Goal: Communication & Community: Share content

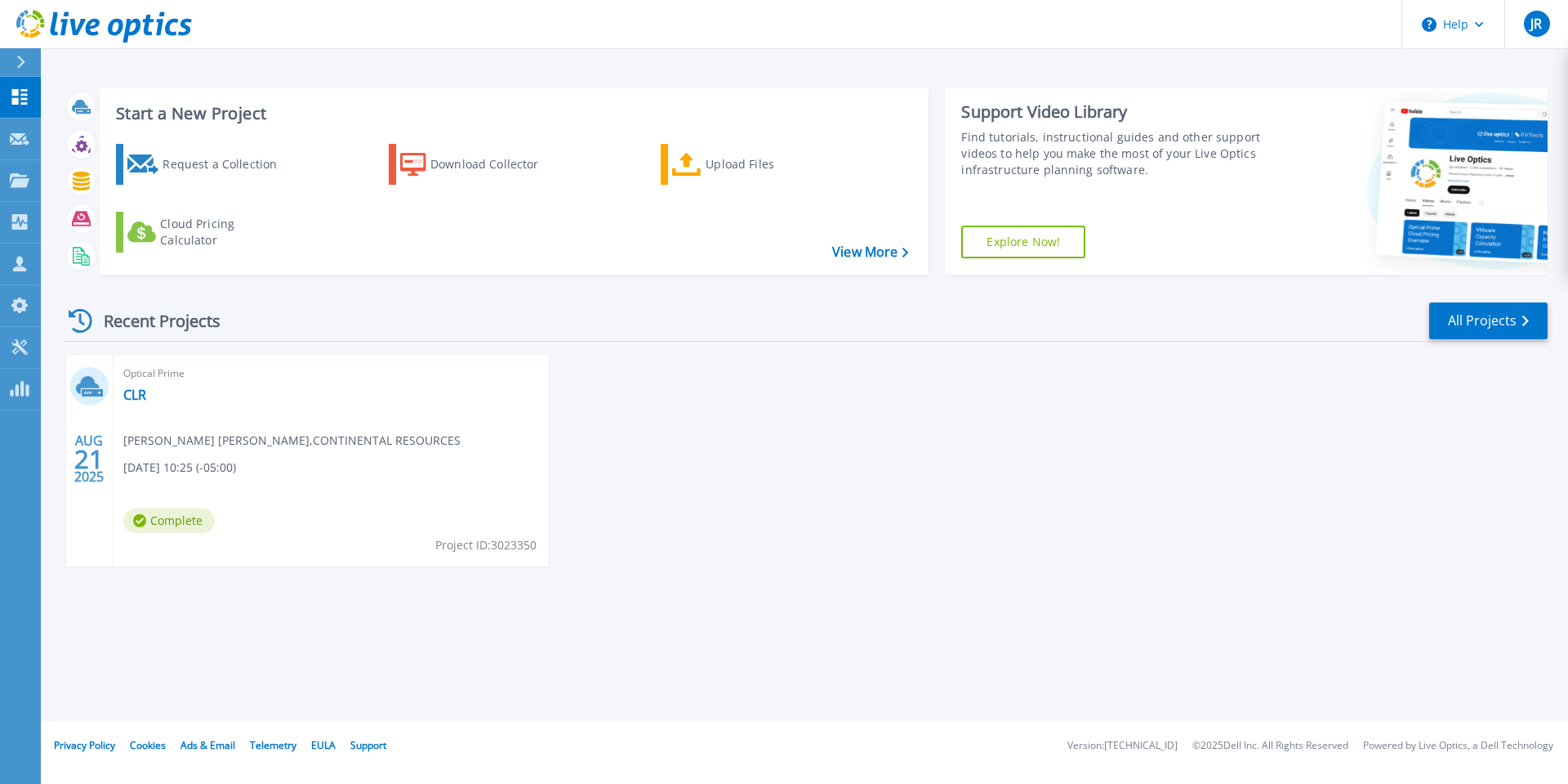
click at [179, 519] on span "Complete" at bounding box center [169, 520] width 91 height 25
click at [140, 393] on link "CLR" at bounding box center [135, 395] width 23 height 16
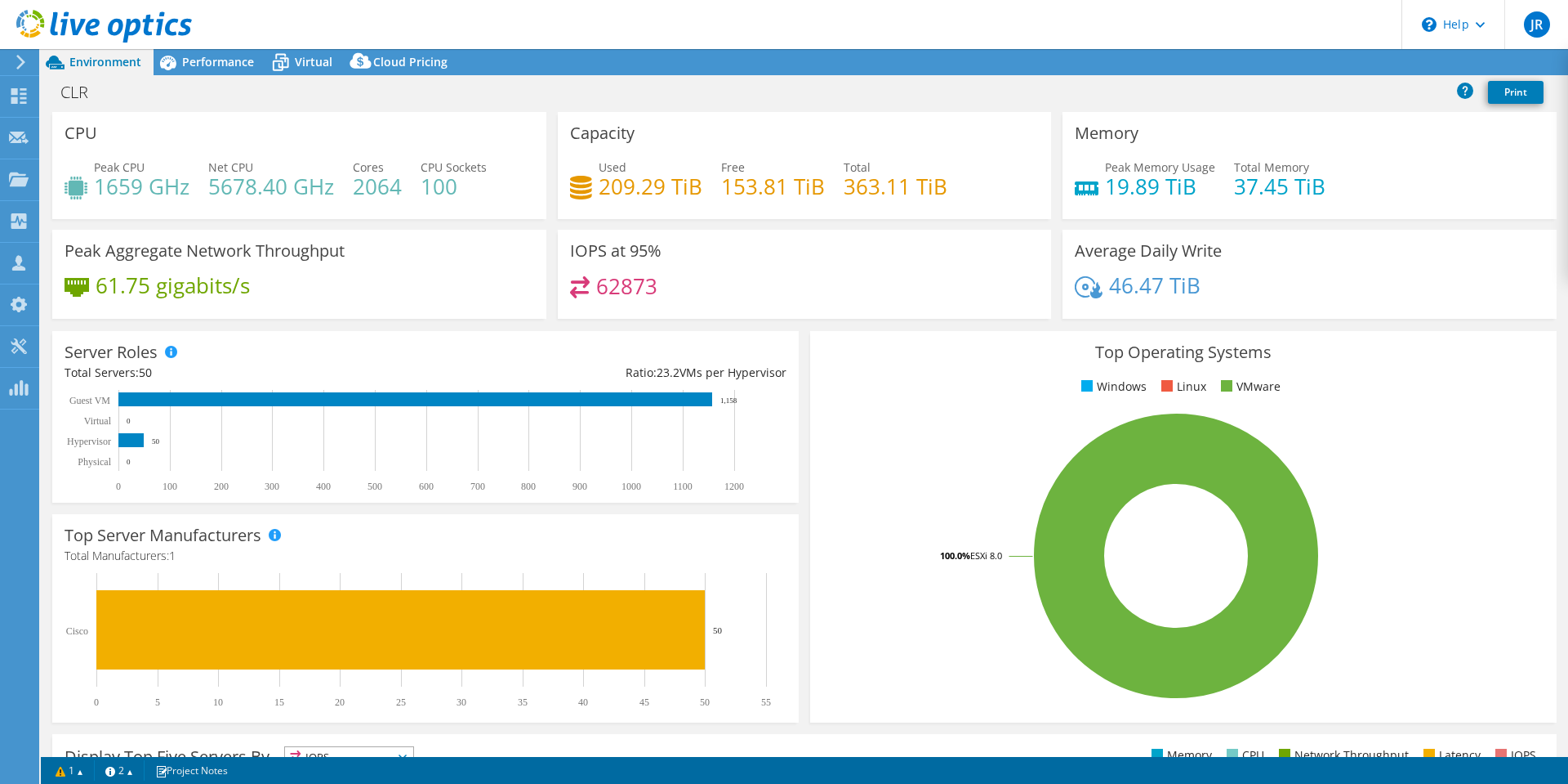
select select "USD"
click at [1357, 66] on link "Share" at bounding box center [1363, 63] width 67 height 25
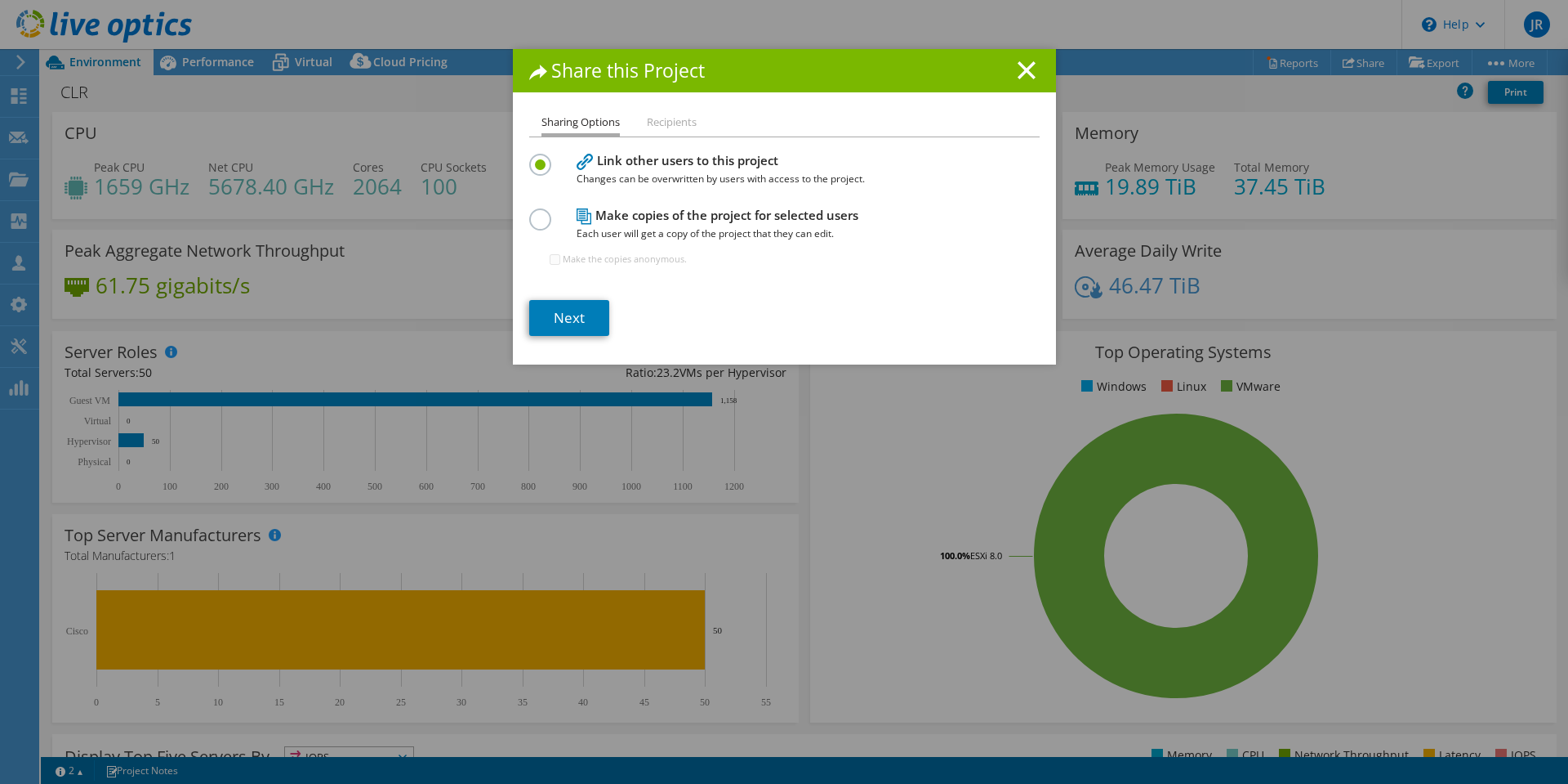
click at [530, 213] on label at bounding box center [543, 210] width 29 height 4
click at [0, 0] on input "radio" at bounding box center [0, 0] width 0 height 0
click at [570, 317] on link "Next" at bounding box center [569, 317] width 80 height 36
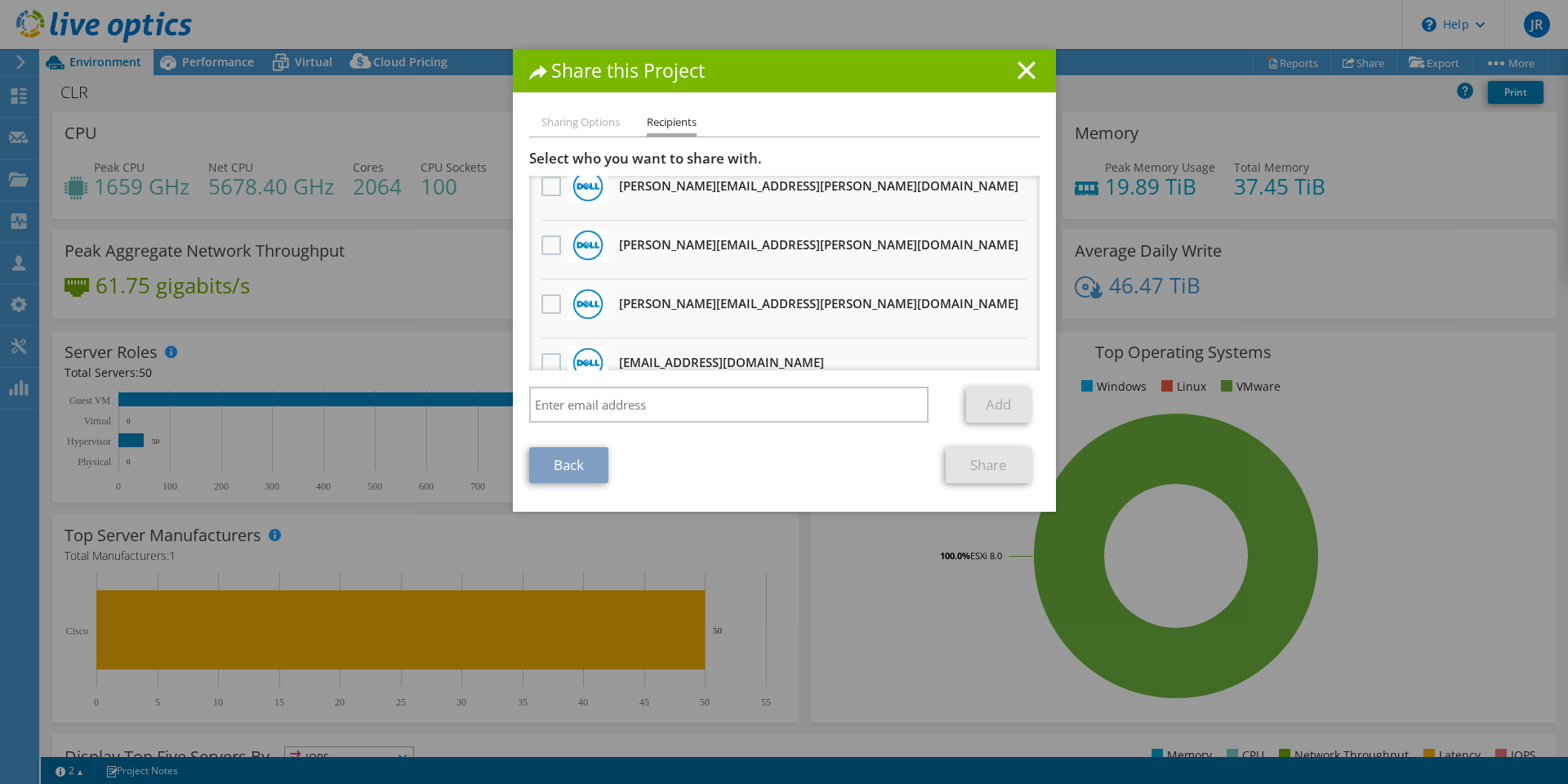
scroll to position [163, 0]
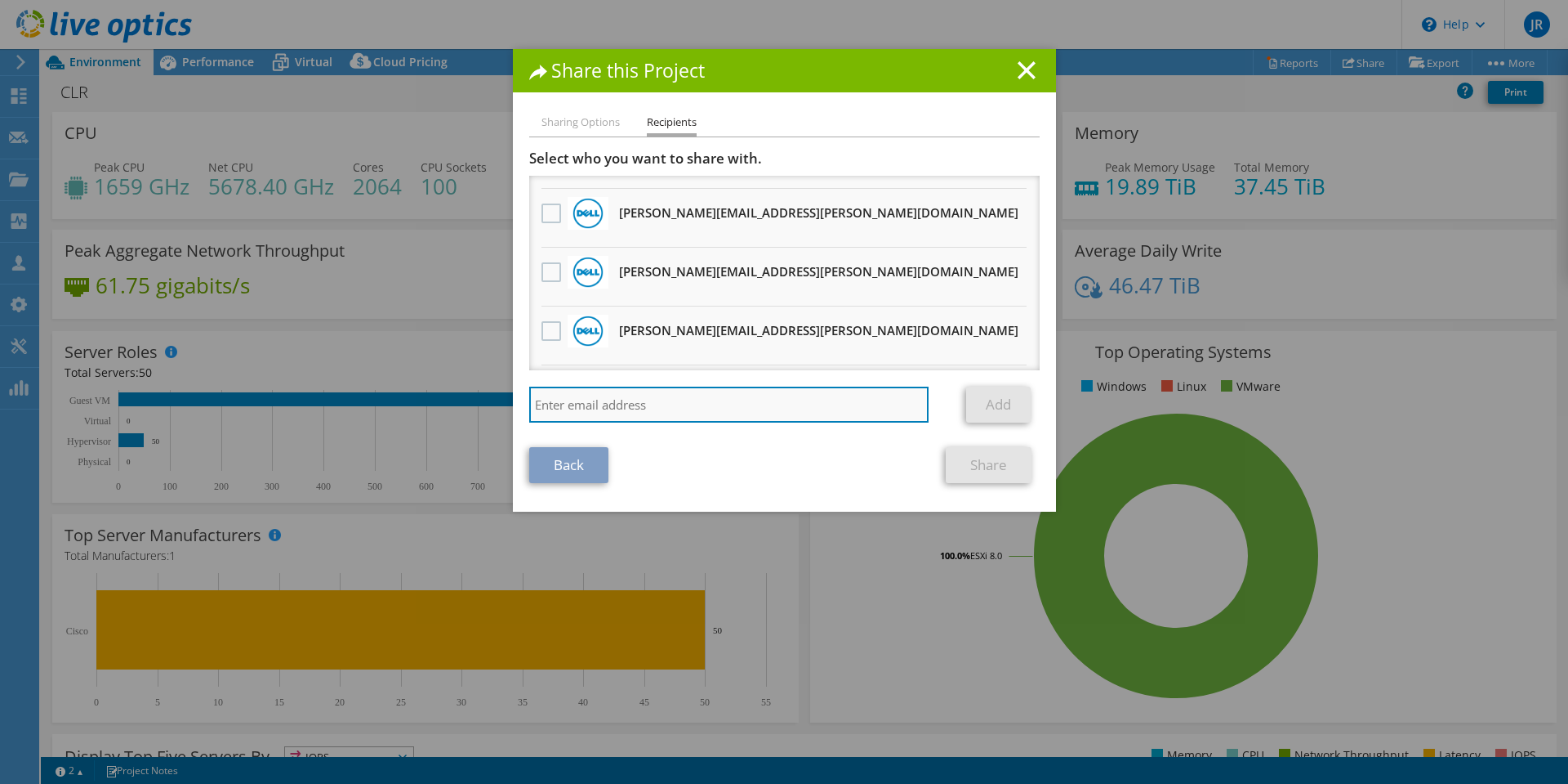
click at [645, 405] on input "search" at bounding box center [729, 405] width 400 height 36
click at [661, 405] on input "search" at bounding box center [729, 405] width 400 height 36
paste input "[EMAIL_ADDRESS][DOMAIN_NAME]"
type input "[EMAIL_ADDRESS][DOMAIN_NAME]"
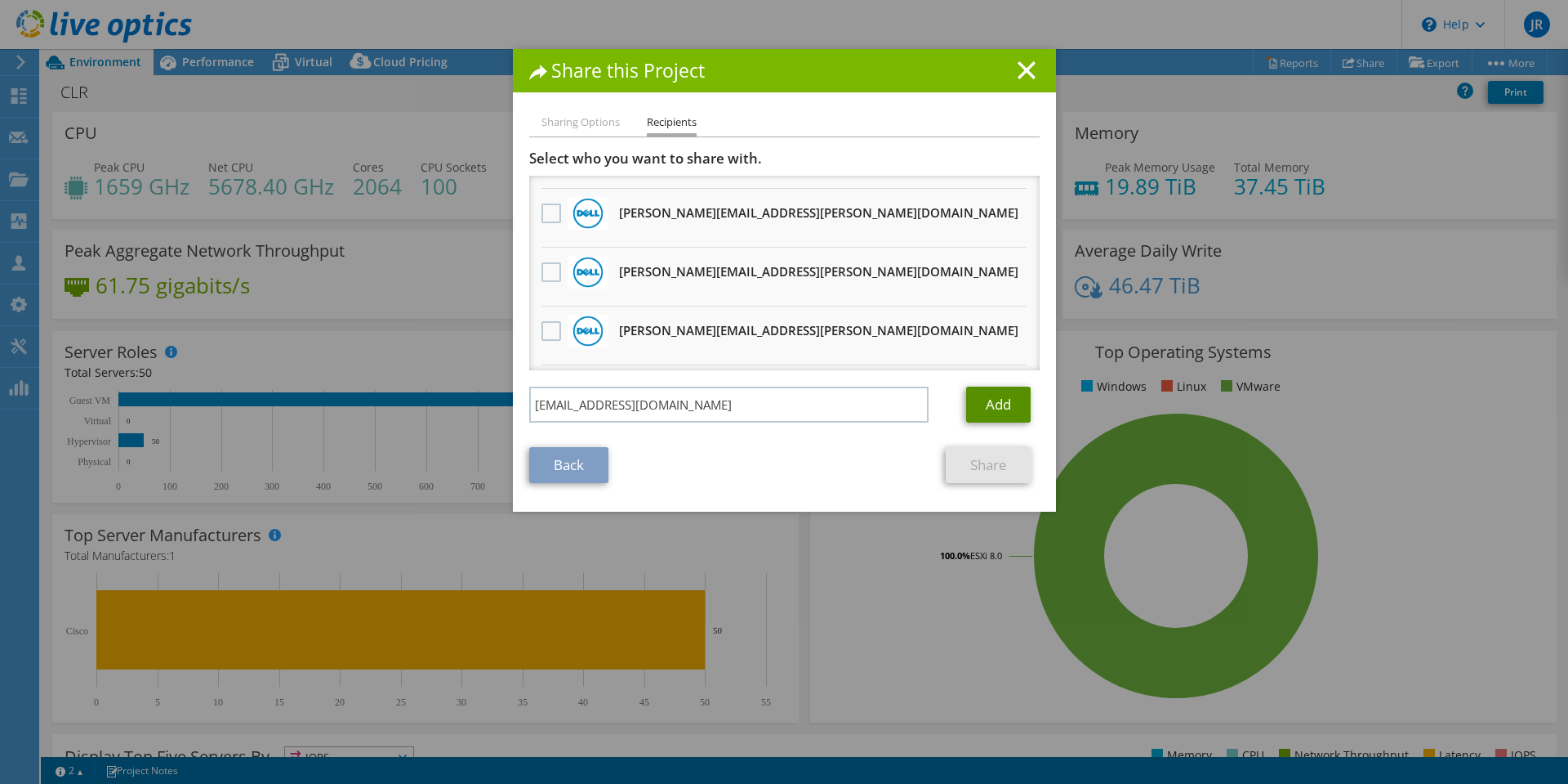
click at [991, 399] on link "Add" at bounding box center [999, 405] width 64 height 36
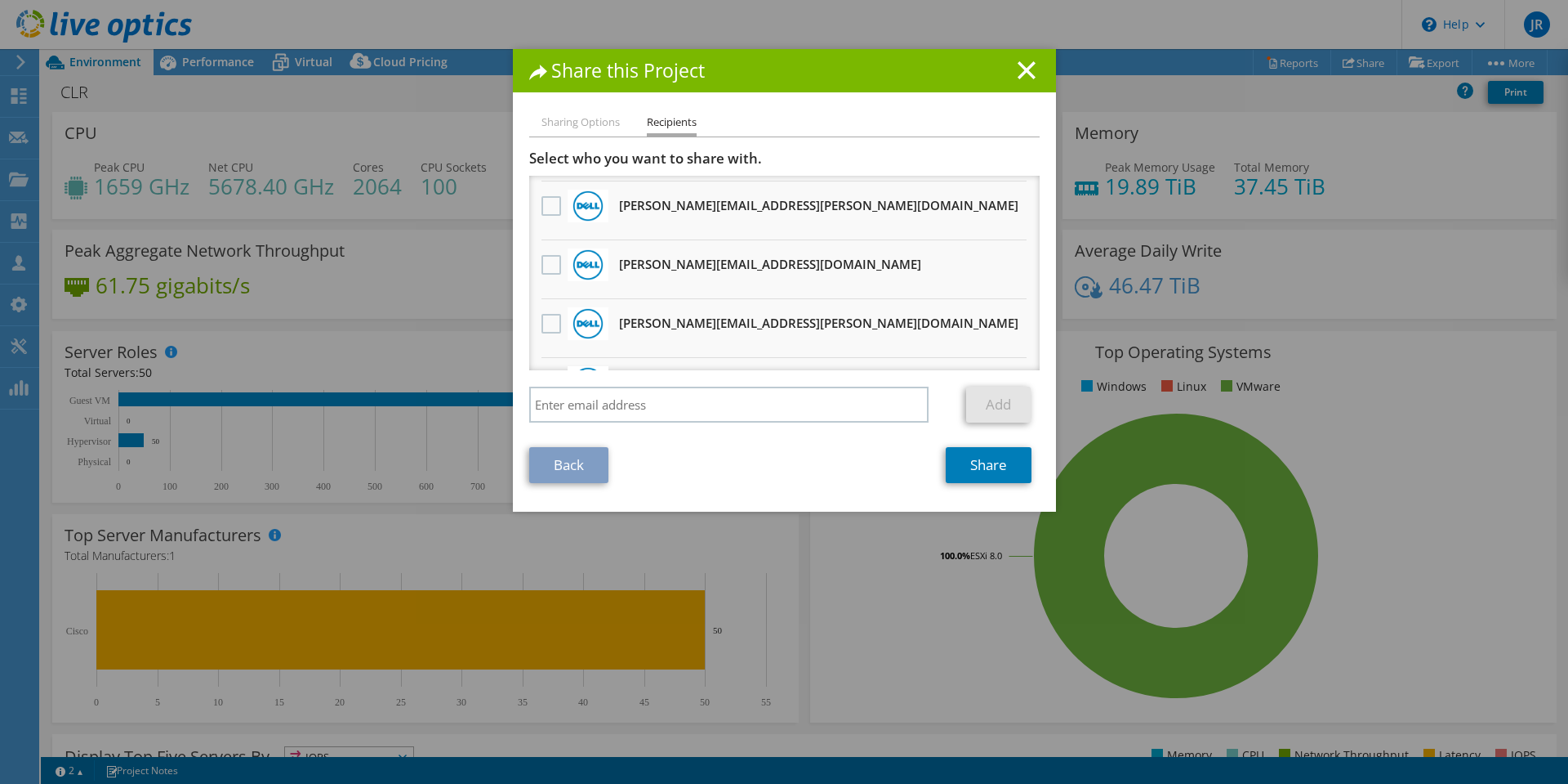
scroll to position [0, 0]
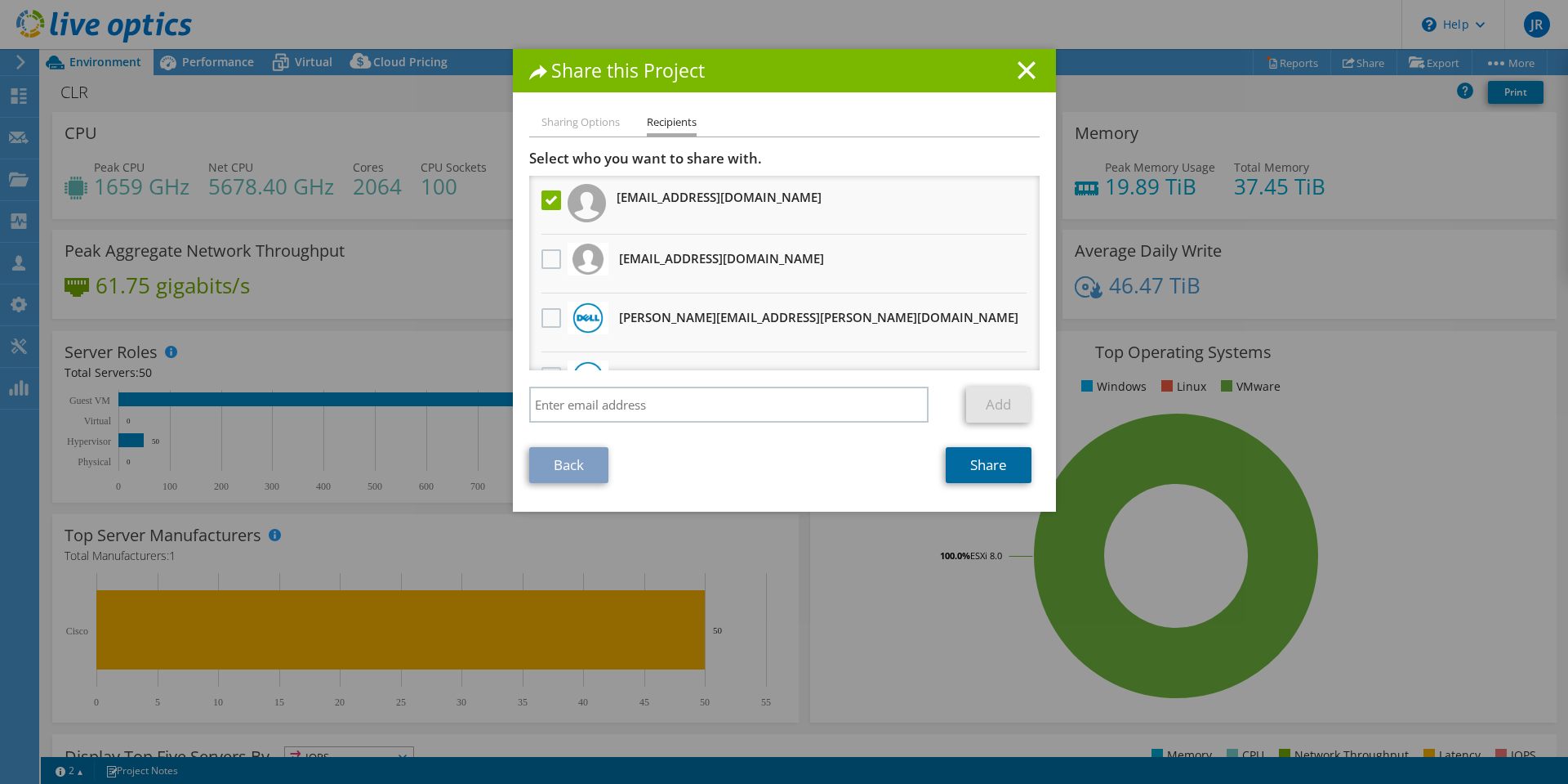
click at [996, 475] on link "Share" at bounding box center [988, 465] width 85 height 36
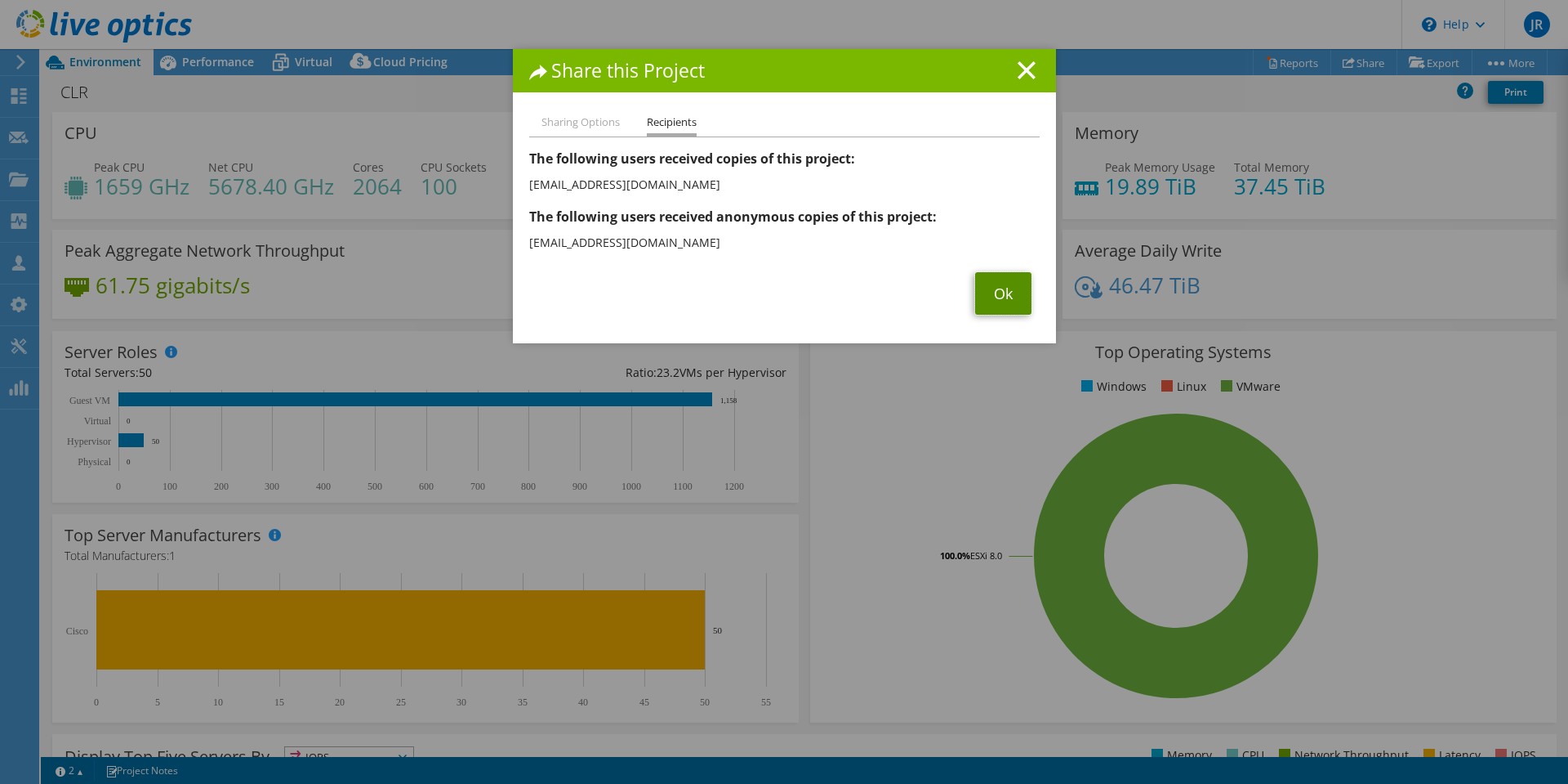
drag, startPoint x: 1024, startPoint y: 293, endPoint x: 989, endPoint y: 292, distance: 35.0
click at [1024, 293] on link "Ok" at bounding box center [1003, 293] width 57 height 42
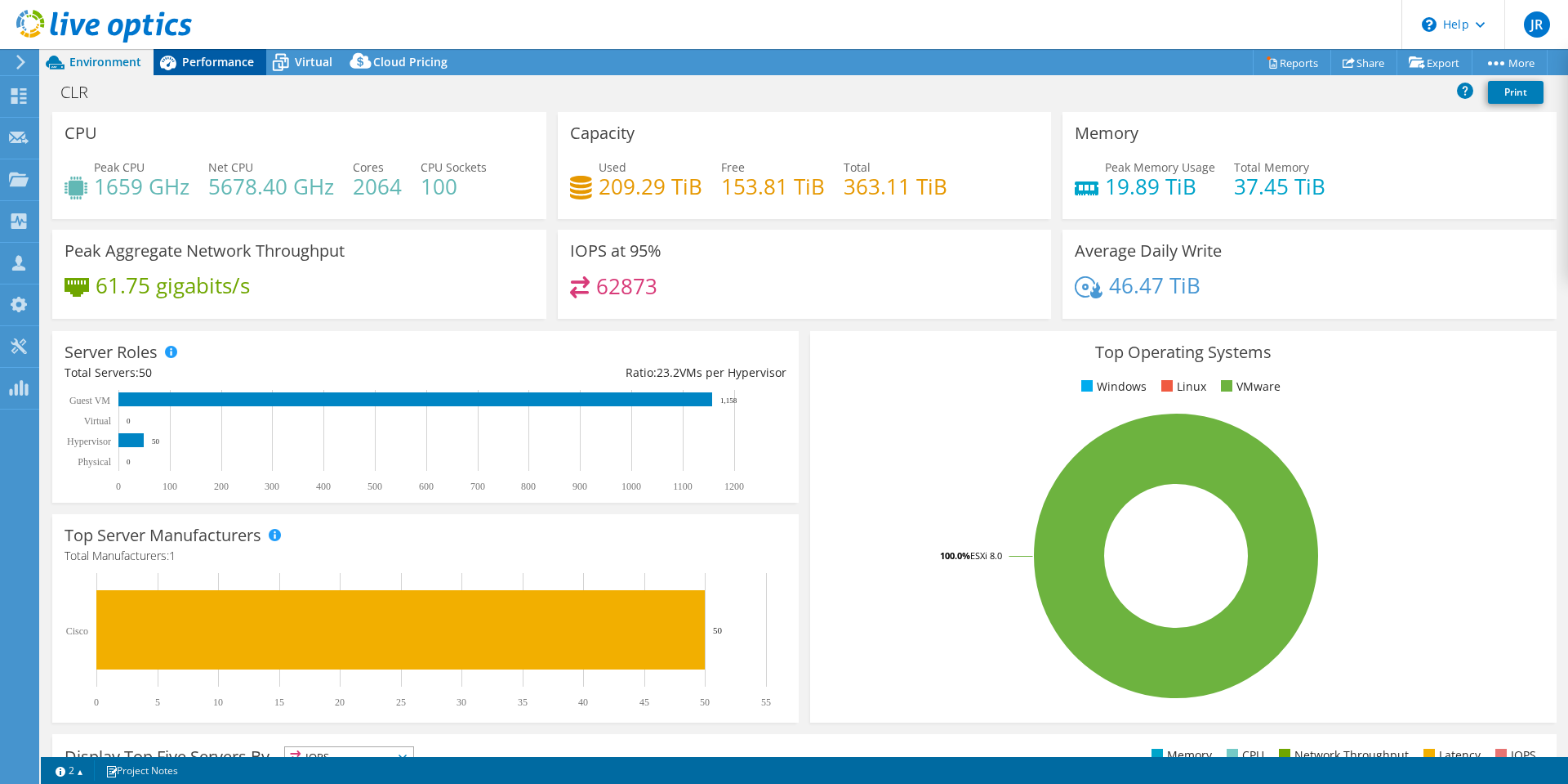
click at [198, 58] on span "Performance" at bounding box center [217, 62] width 72 height 15
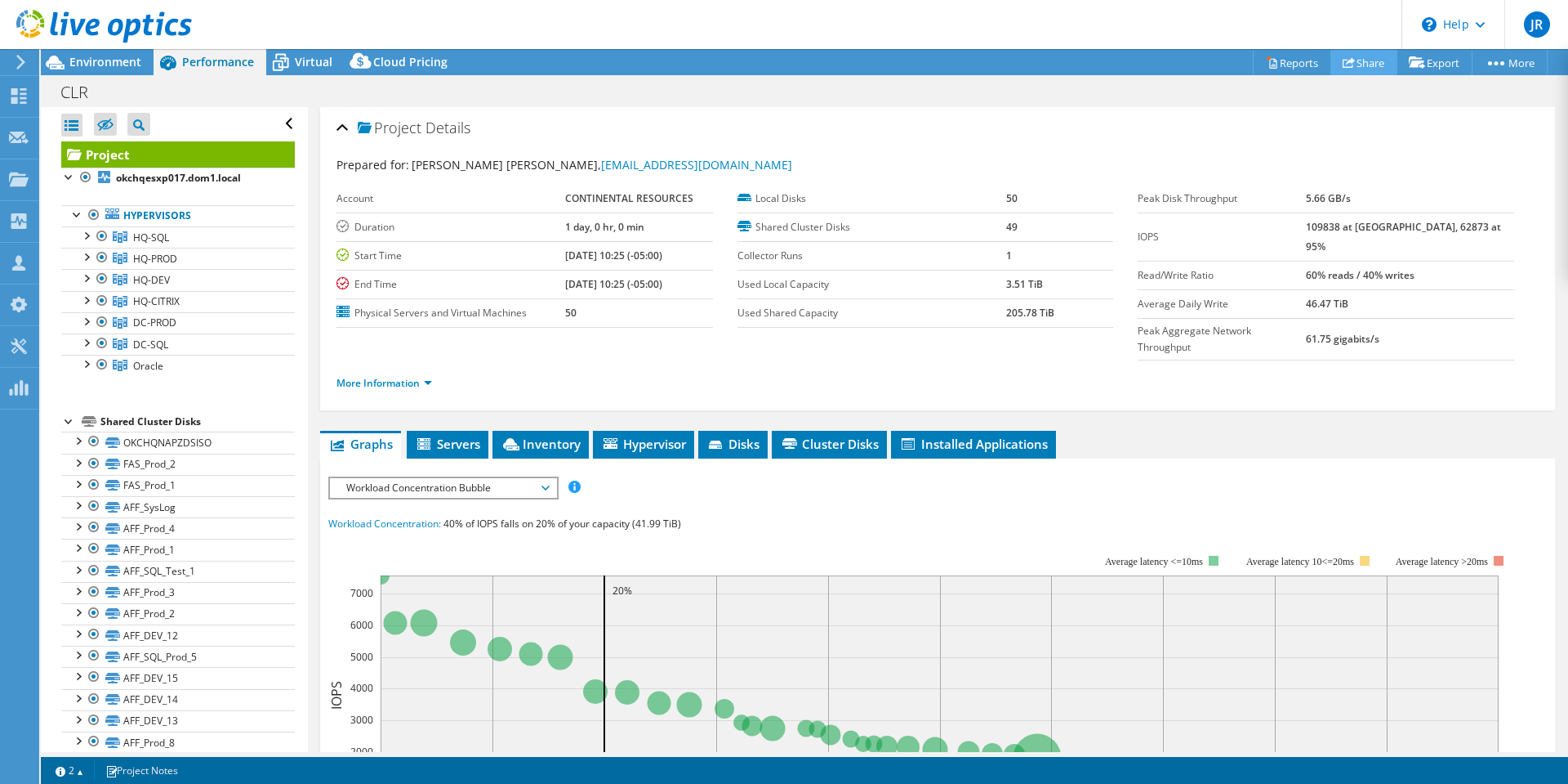
click at [1357, 63] on link "Share" at bounding box center [1363, 63] width 67 height 25
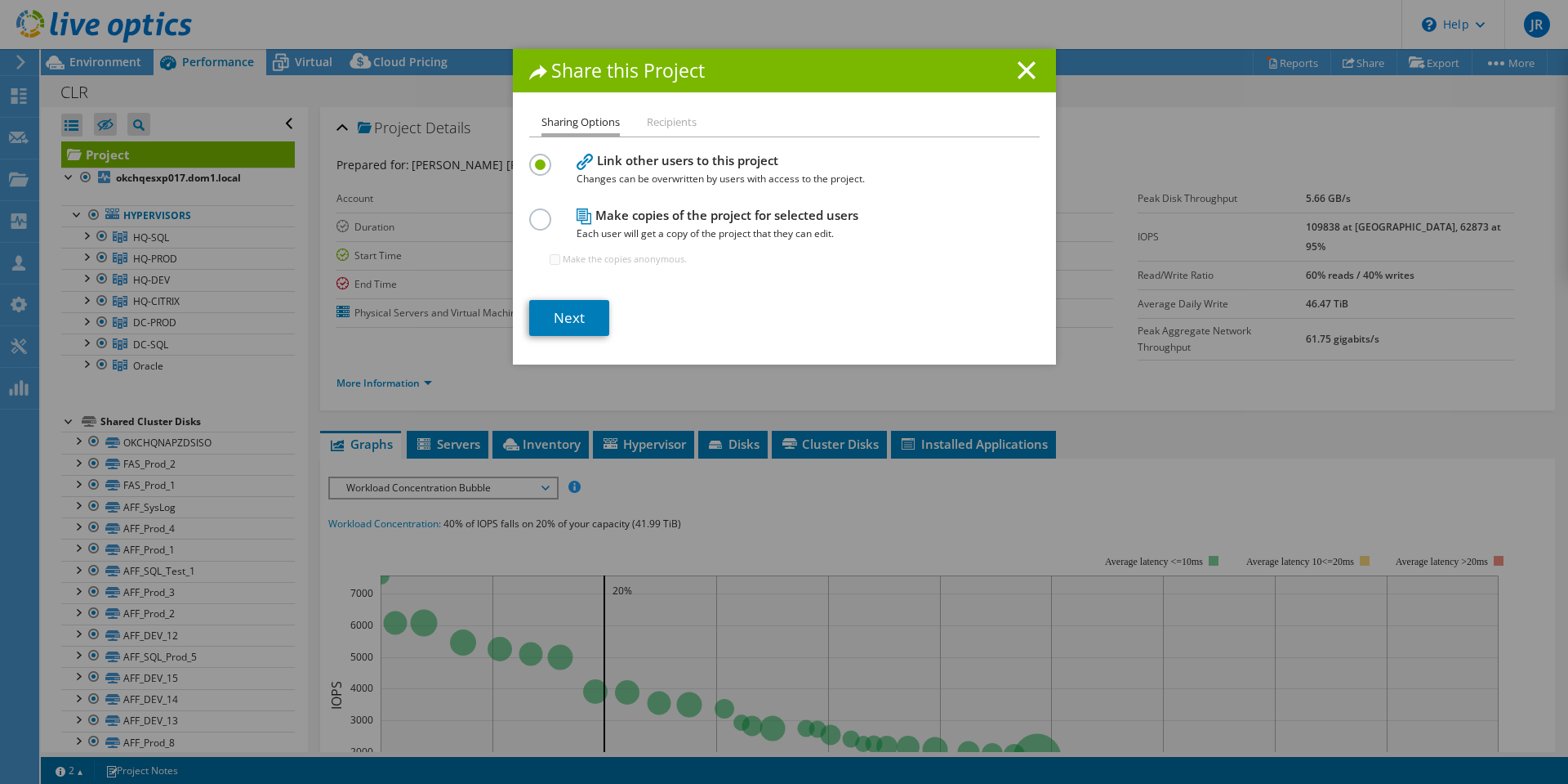
click at [538, 213] on label at bounding box center [543, 210] width 29 height 4
click at [0, 0] on input "radio" at bounding box center [0, 0] width 0 height 0
click at [534, 157] on label at bounding box center [543, 155] width 29 height 4
click at [0, 0] on input "radio" at bounding box center [0, 0] width 0 height 0
click at [570, 320] on link "Next" at bounding box center [569, 317] width 80 height 36
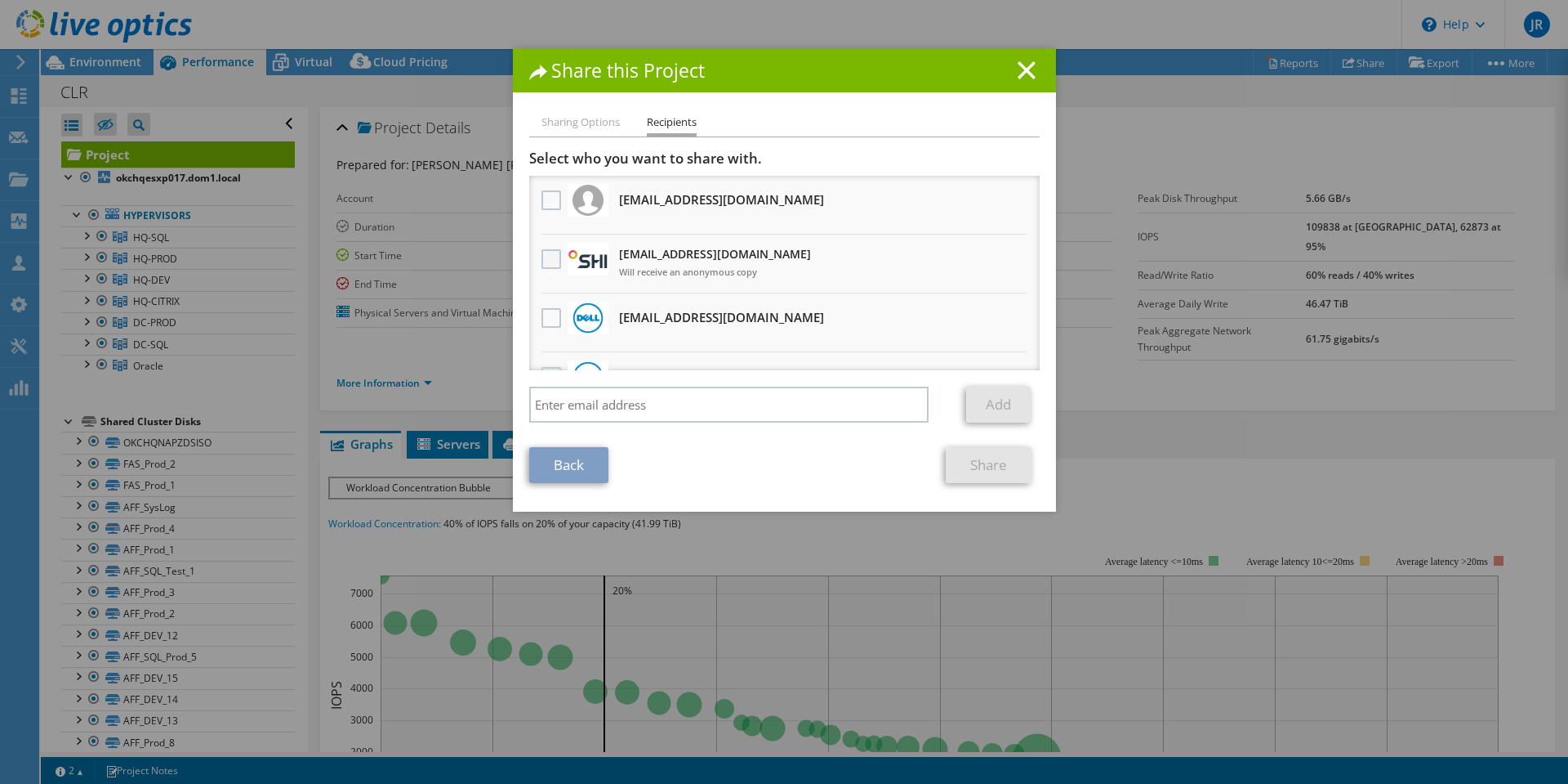
click at [545, 258] on label at bounding box center [553, 258] width 24 height 19
click at [0, 0] on input "checkbox" at bounding box center [0, 0] width 0 height 0
click at [986, 468] on link "Share" at bounding box center [988, 465] width 85 height 36
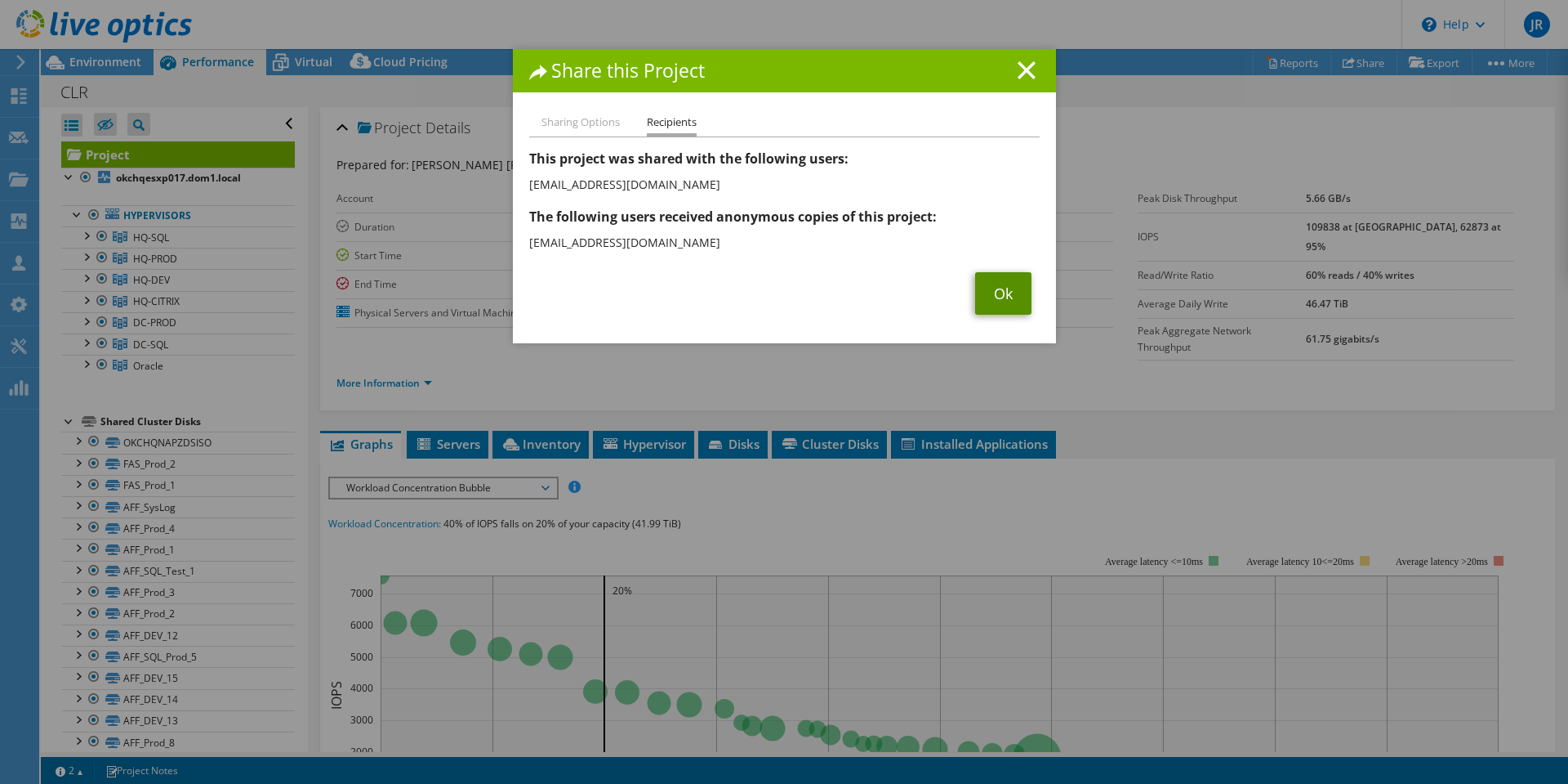
click at [1011, 309] on link "Ok" at bounding box center [1003, 293] width 57 height 42
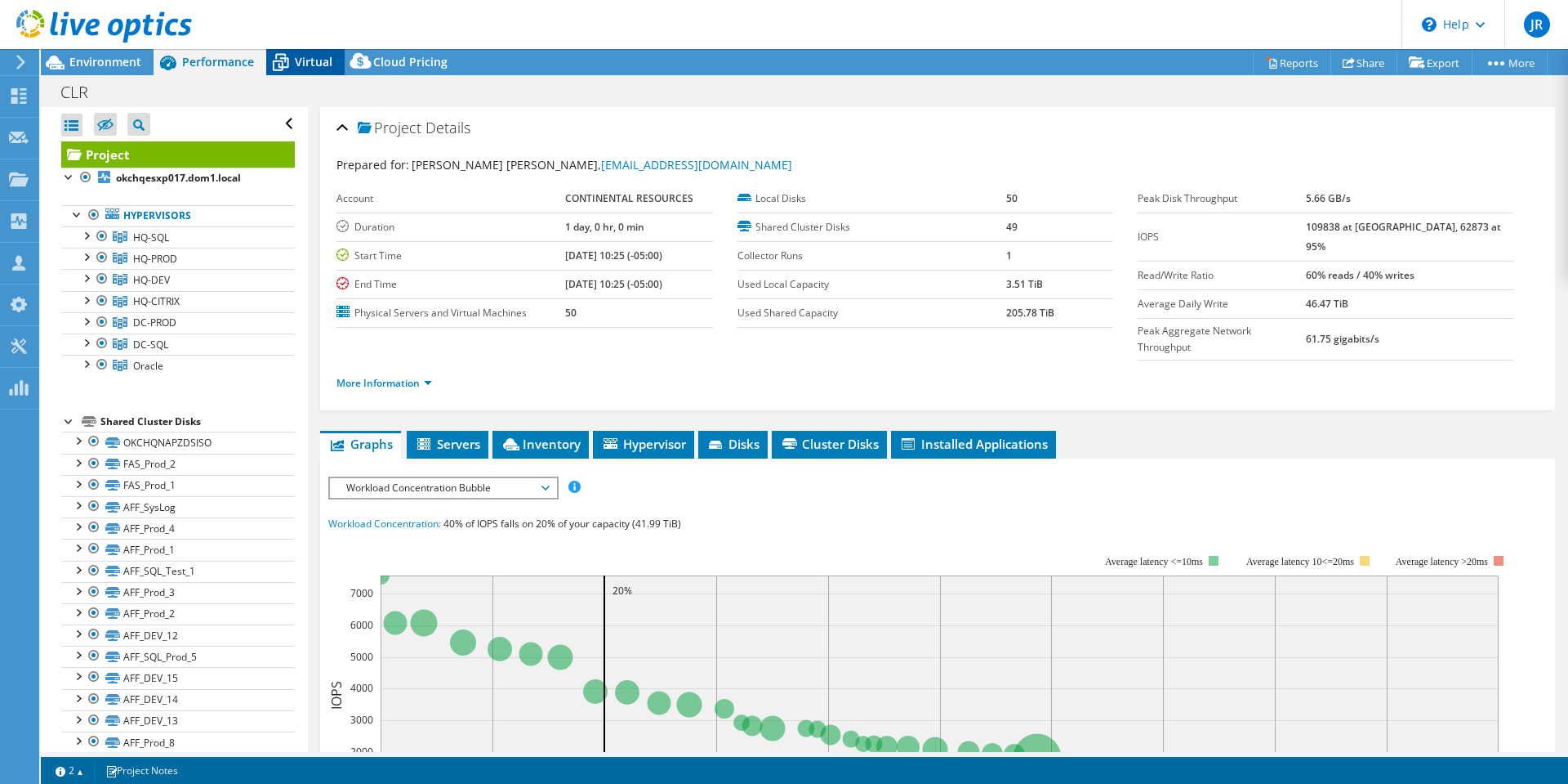
click at [305, 61] on span "Virtual" at bounding box center [313, 62] width 37 height 15
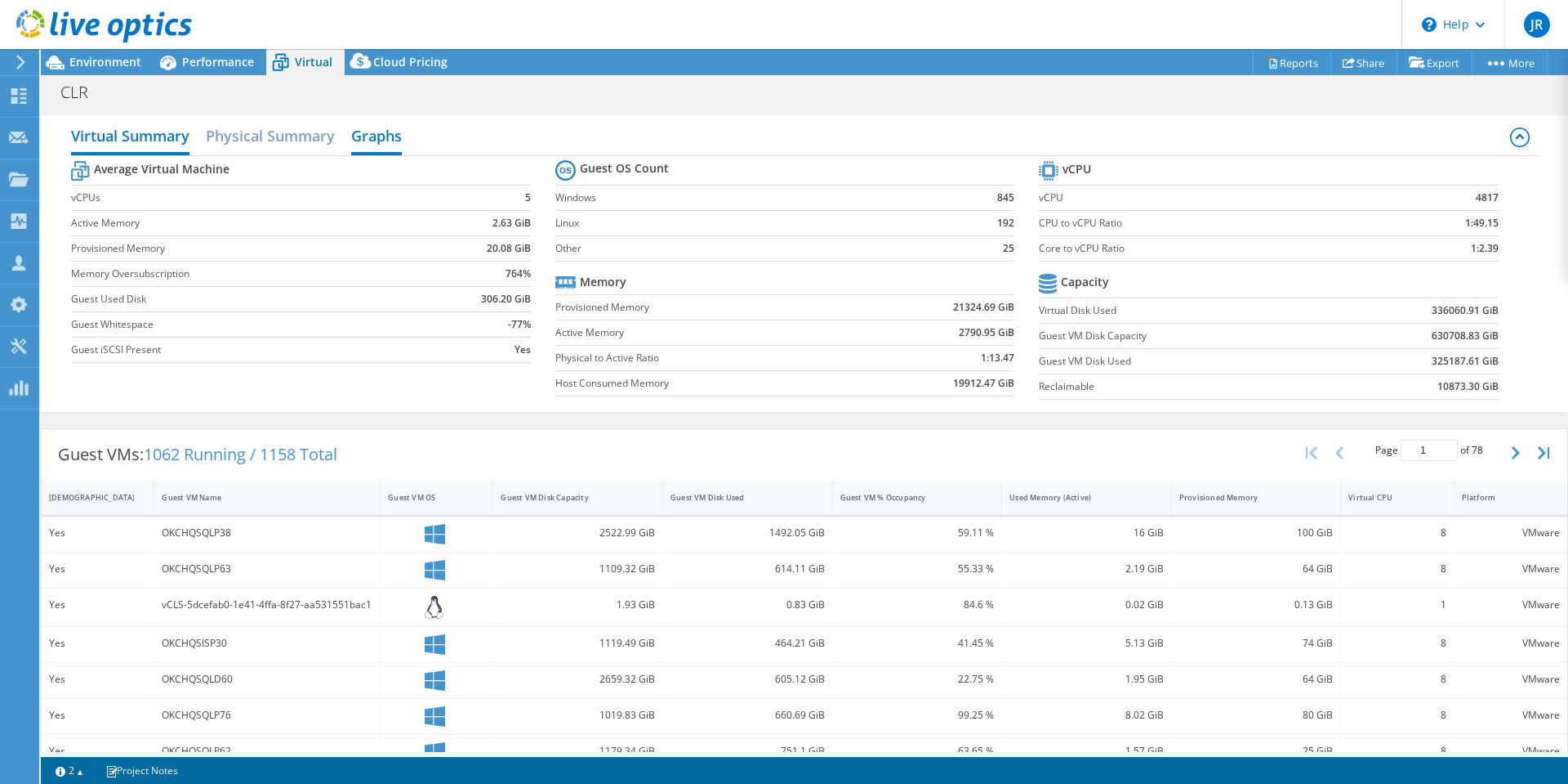
click at [379, 138] on h2 "Graphs" at bounding box center [377, 137] width 51 height 36
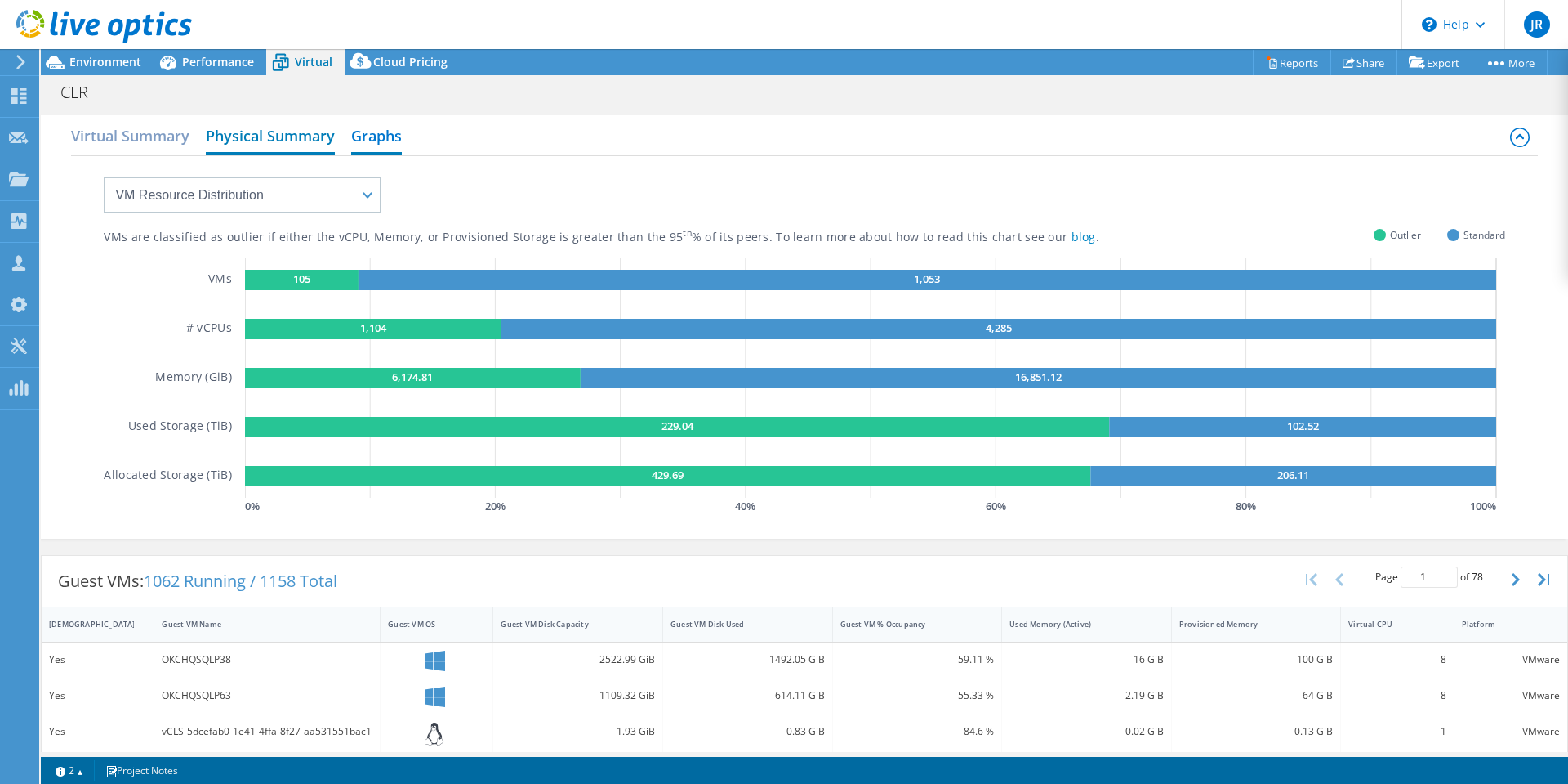
click at [260, 136] on h2 "Physical Summary" at bounding box center [270, 137] width 129 height 36
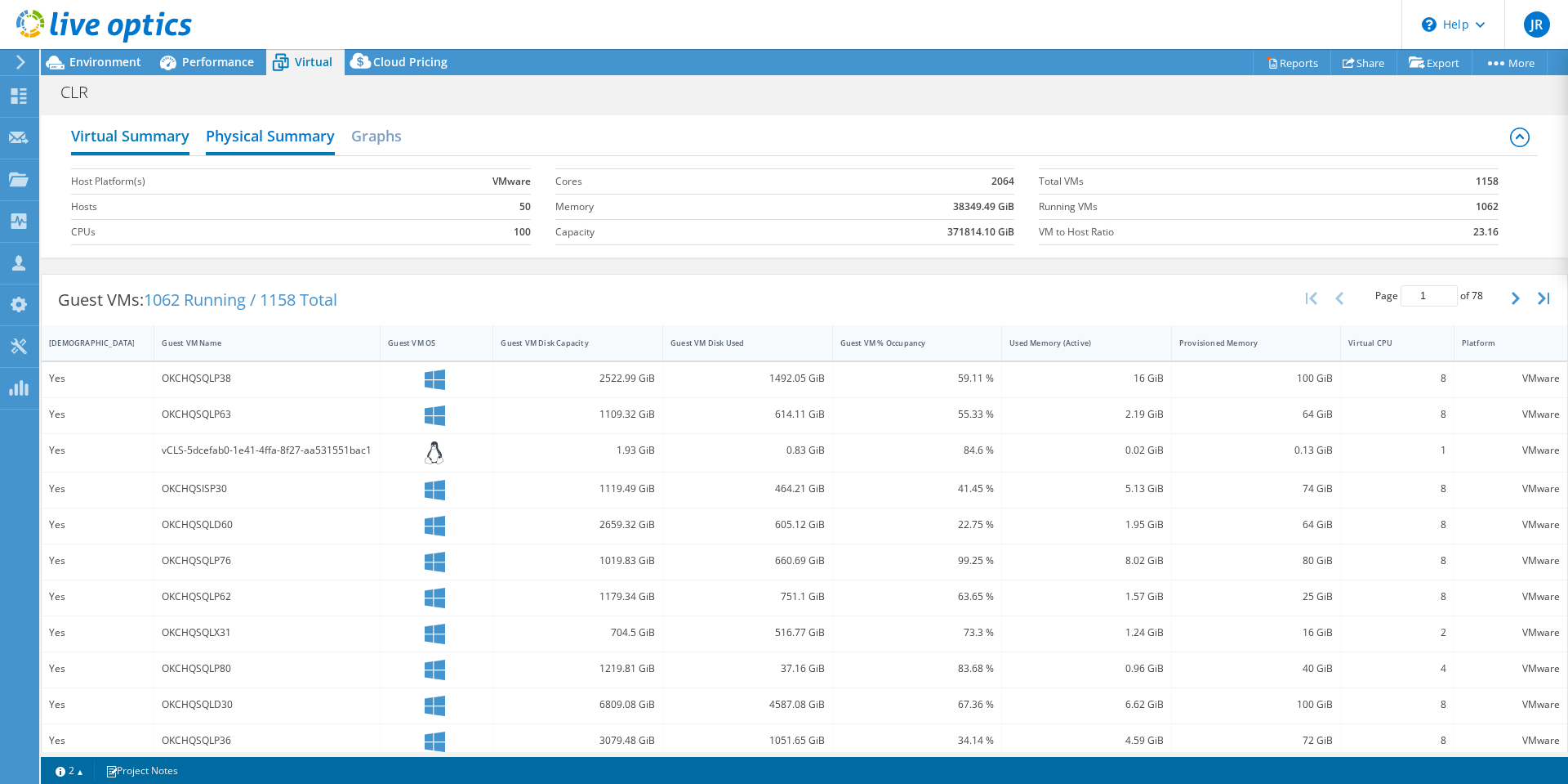
click at [131, 146] on h2 "Virtual Summary" at bounding box center [130, 137] width 118 height 36
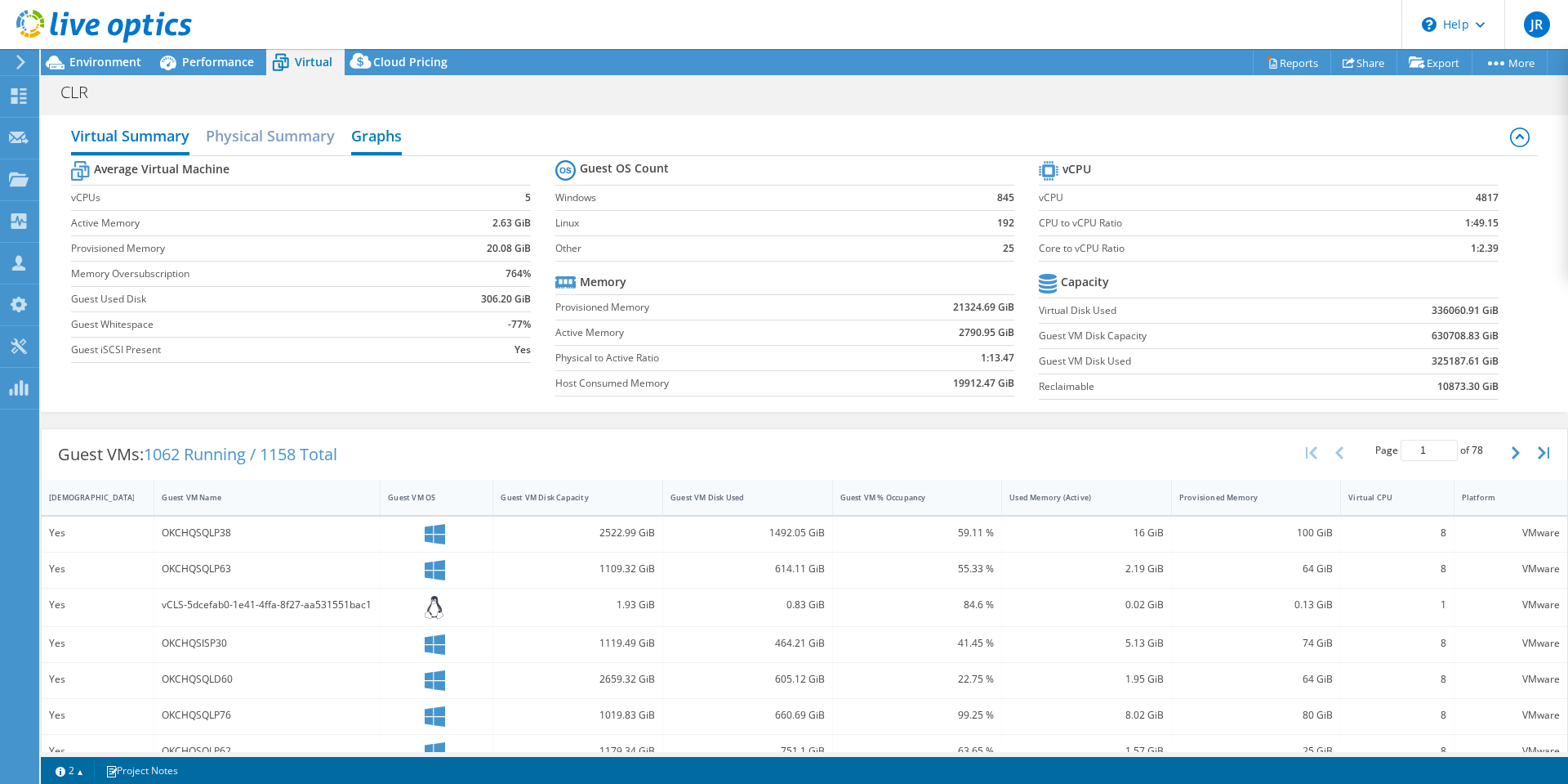
click at [382, 134] on h2 "Graphs" at bounding box center [377, 137] width 51 height 36
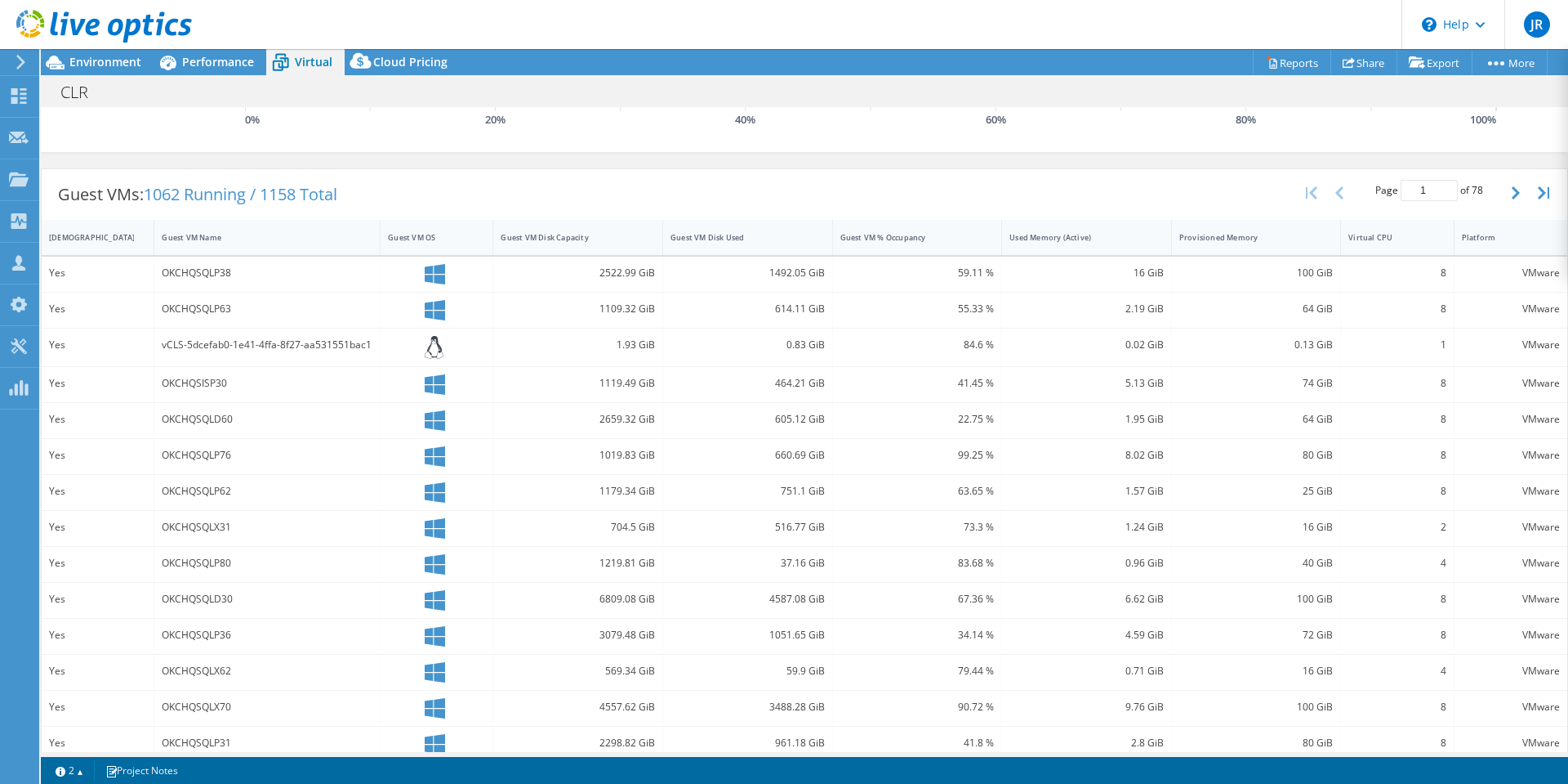
scroll to position [441, 0]
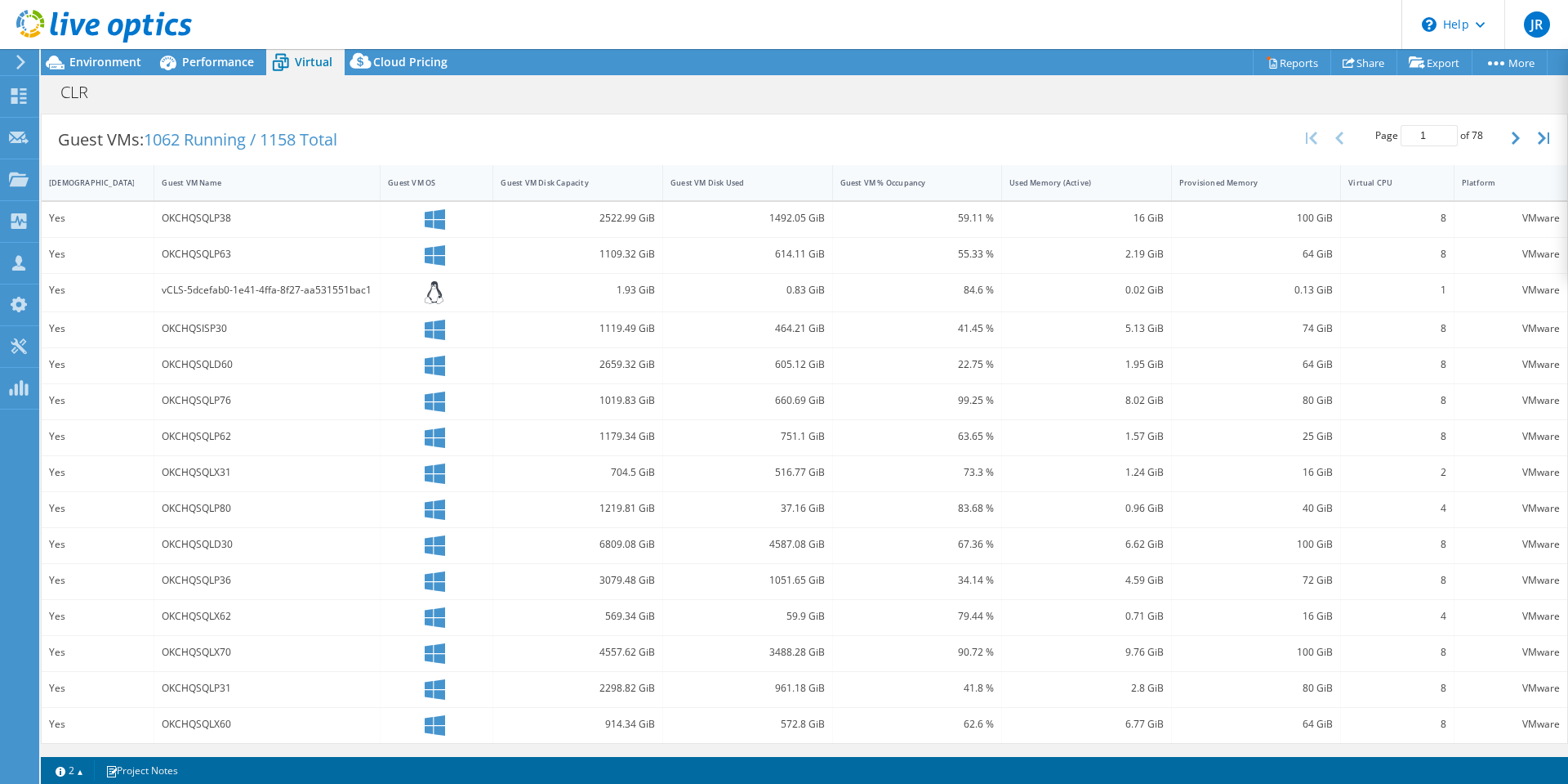
click at [301, 62] on span "Virtual" at bounding box center [313, 62] width 37 height 15
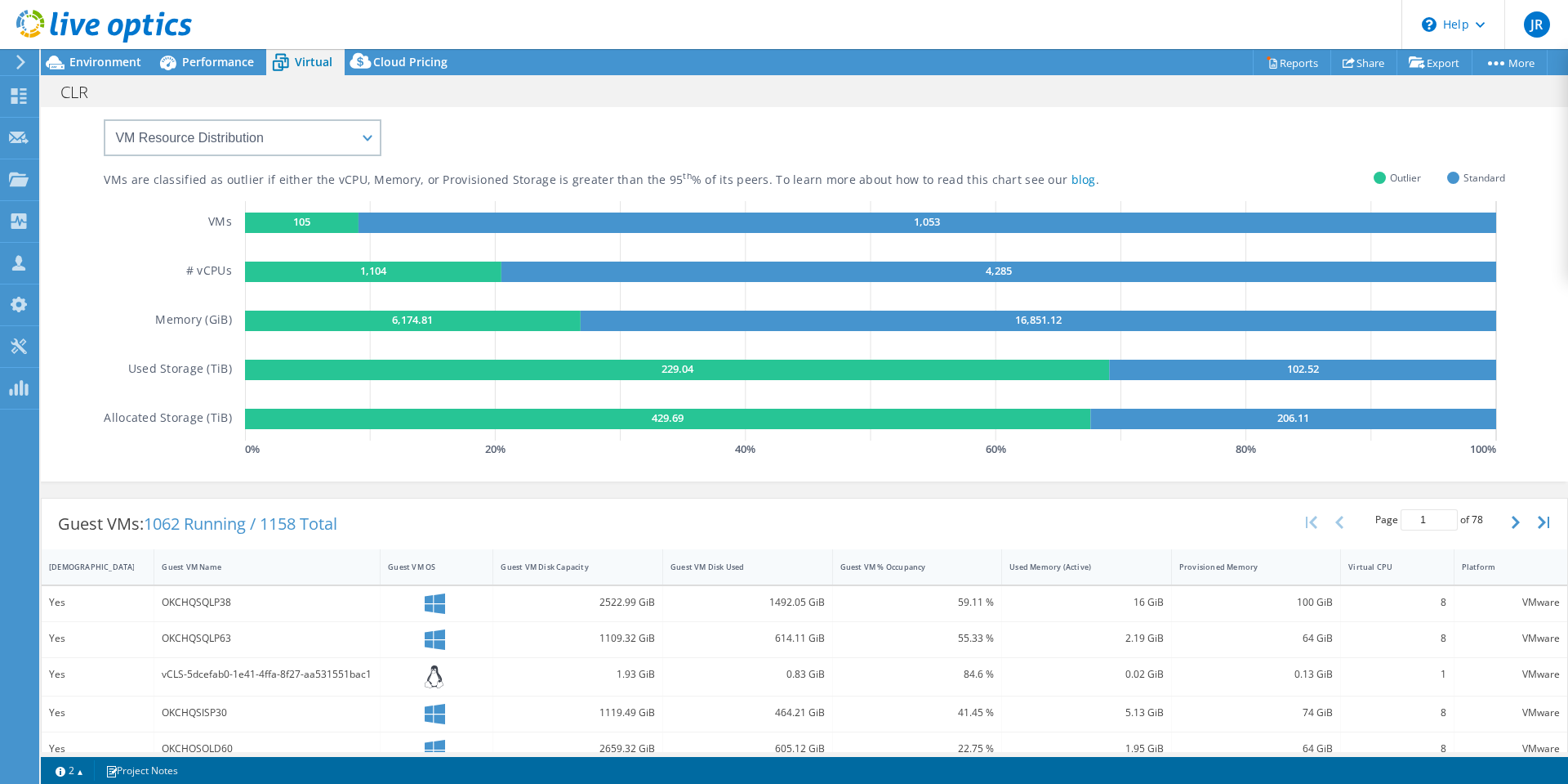
scroll to position [0, 0]
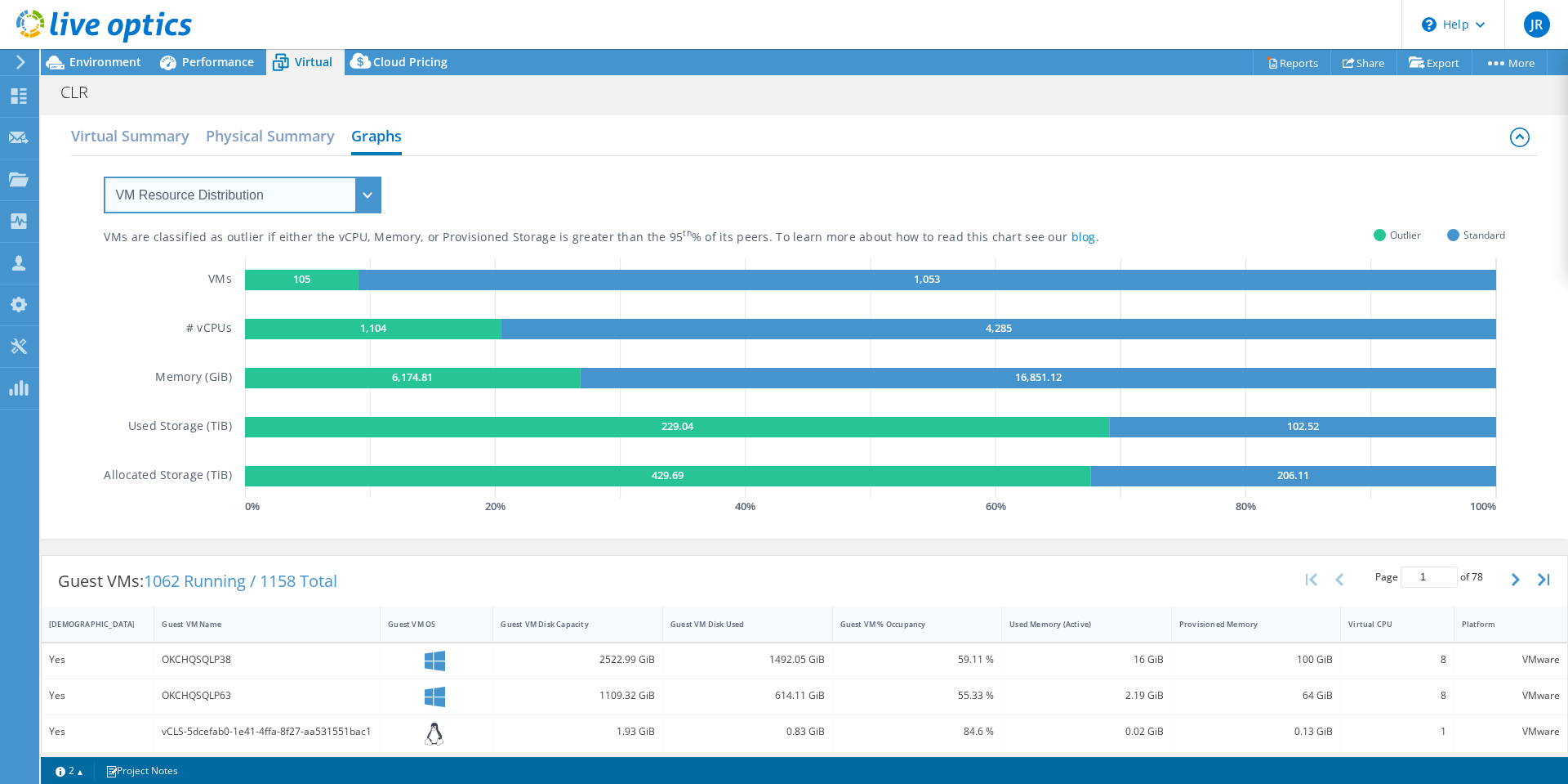
click at [368, 196] on select "VM Resource Distribution Provisioning Contrast Over Provisioning" at bounding box center [243, 194] width 278 height 36
select select "Over Provisioning"
click at [104, 176] on select "VM Resource Distribution Provisioning Contrast Over Provisioning" at bounding box center [243, 194] width 278 height 36
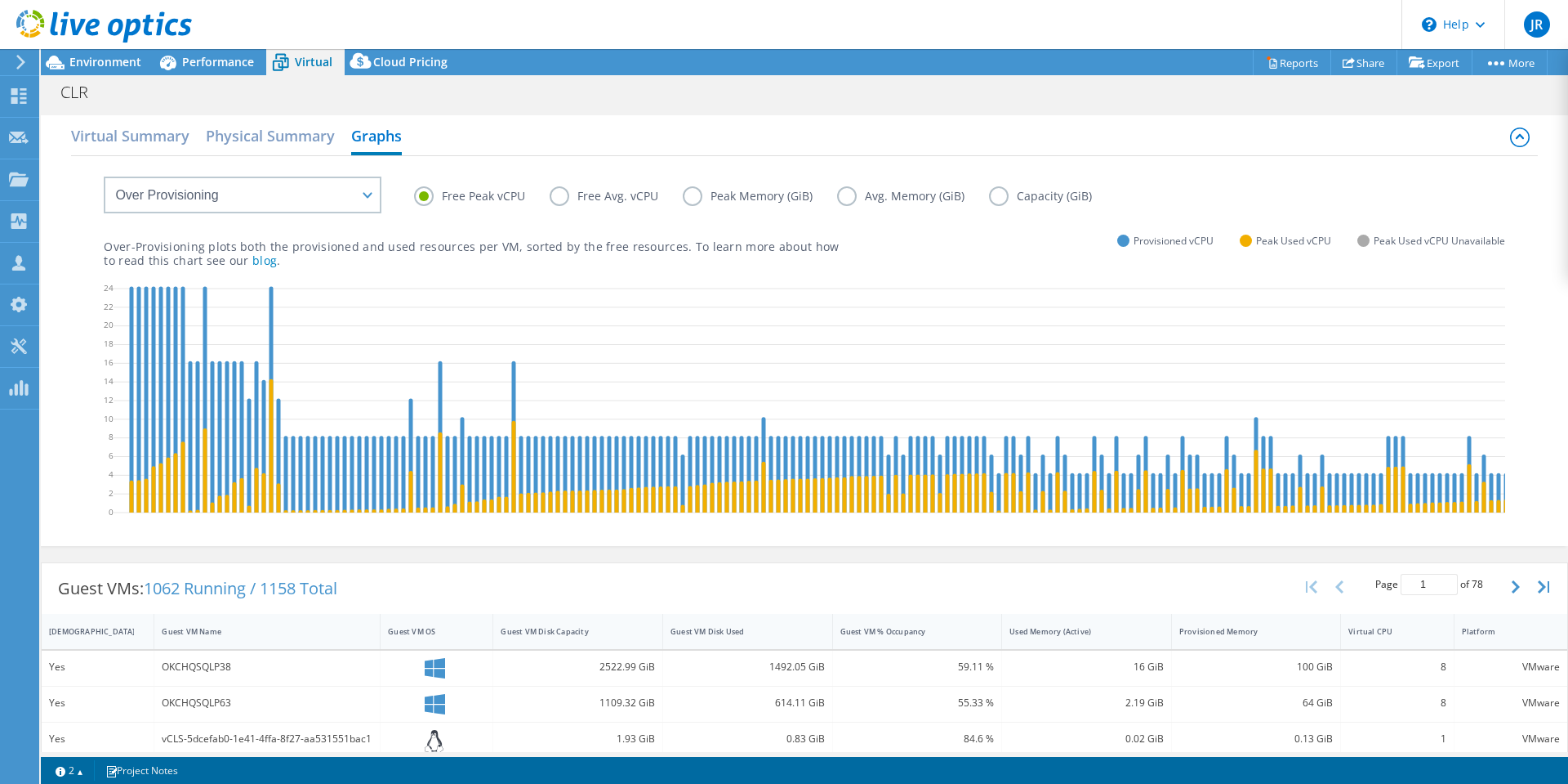
click at [555, 195] on label "Free Avg. vCPU" at bounding box center [616, 196] width 133 height 19
click at [0, 0] on input "Free Avg. vCPU" at bounding box center [0, 0] width 0 height 0
